Goal: Task Accomplishment & Management: Complete application form

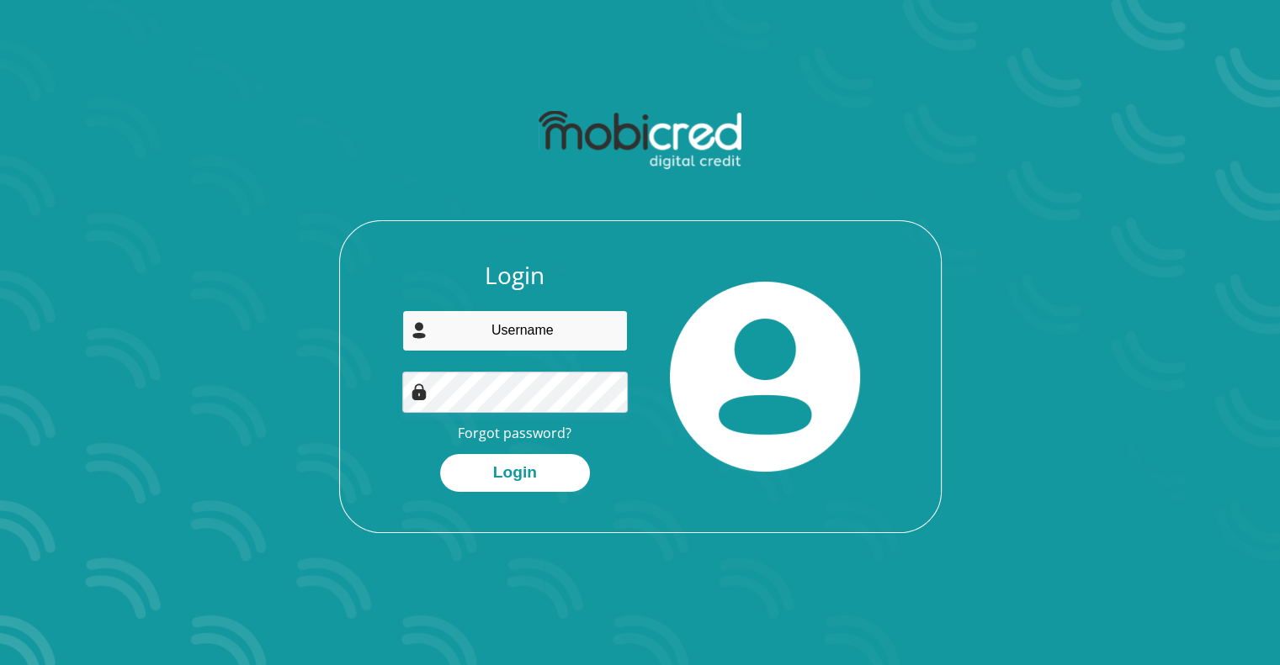
click at [485, 331] on input "email" at bounding box center [514, 330] width 225 height 41
type input "ndabathandiwe19@gmail.com"
click at [440, 454] on button "Login" at bounding box center [515, 473] width 150 height 38
